Goal: Transaction & Acquisition: Download file/media

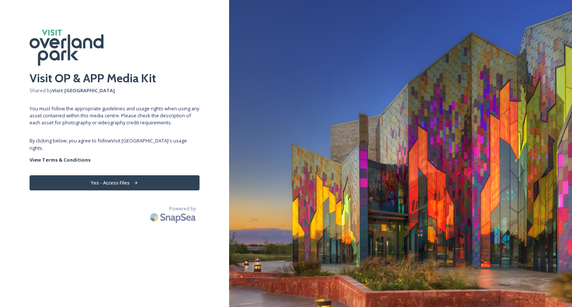
click at [173, 179] on button "Yes - Access Files" at bounding box center [115, 182] width 170 height 15
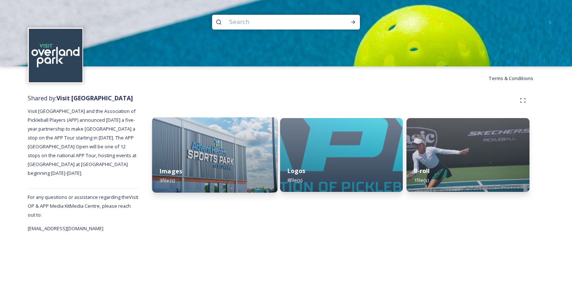
click at [179, 174] on strong "Images" at bounding box center [171, 171] width 23 height 8
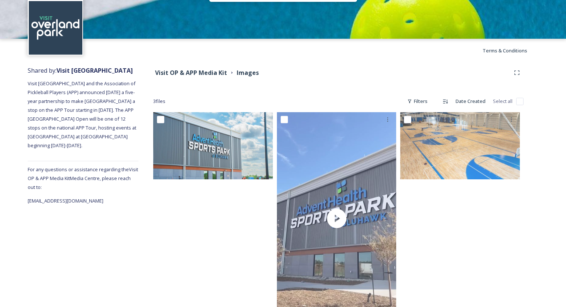
scroll to position [28, 0]
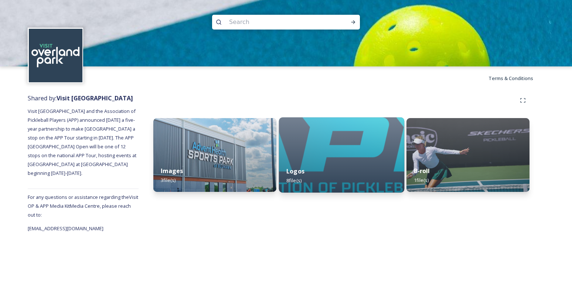
click at [357, 163] on div "Logos 8 file(s)" at bounding box center [341, 176] width 125 height 34
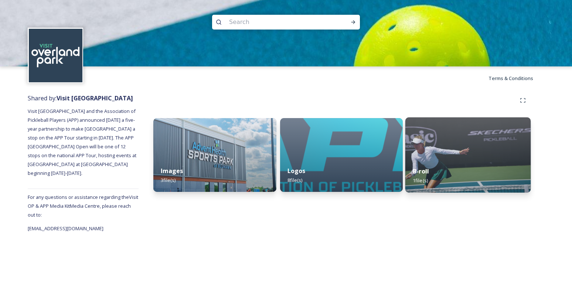
click at [455, 132] on img at bounding box center [467, 154] width 125 height 75
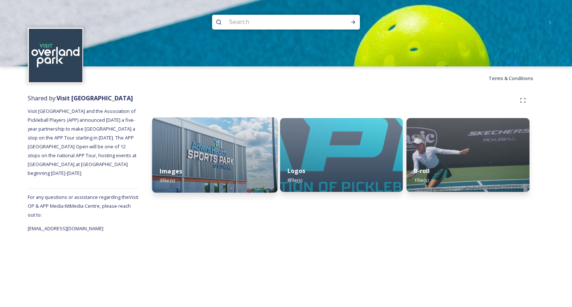
click at [185, 144] on img at bounding box center [214, 154] width 125 height 75
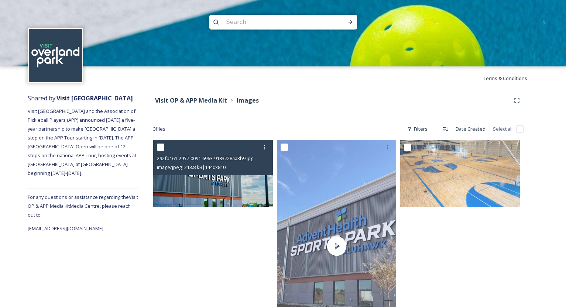
click at [191, 174] on div "292fb161-2957-0091-6963-9183728aa3b9.jpg image/jpeg | 213.8 kB | 1440 x 810" at bounding box center [213, 157] width 120 height 35
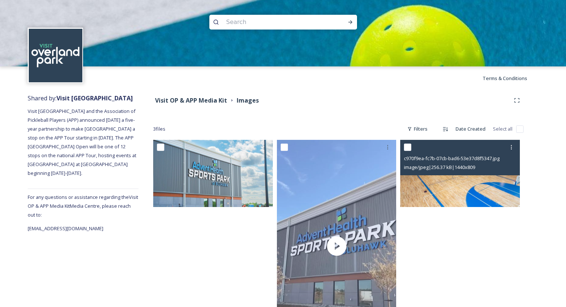
click at [408, 147] on input "checkbox" at bounding box center [407, 147] width 7 height 7
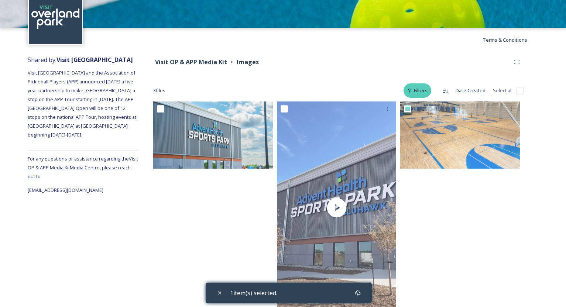
scroll to position [62, 0]
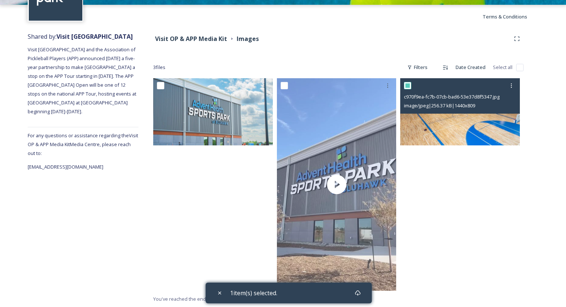
click at [409, 86] on input "checkbox" at bounding box center [407, 85] width 7 height 7
checkbox input "false"
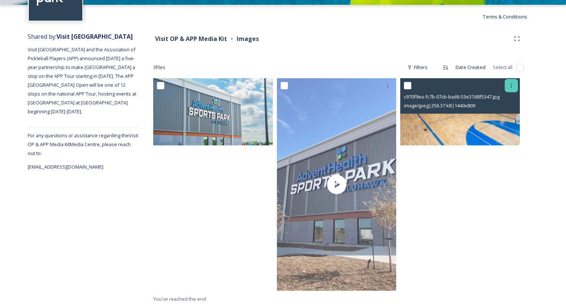
click at [512, 88] on icon at bounding box center [511, 85] width 1 height 4
click at [502, 113] on span "Download" at bounding box center [503, 116] width 23 height 7
